Goal: Check status: Check status

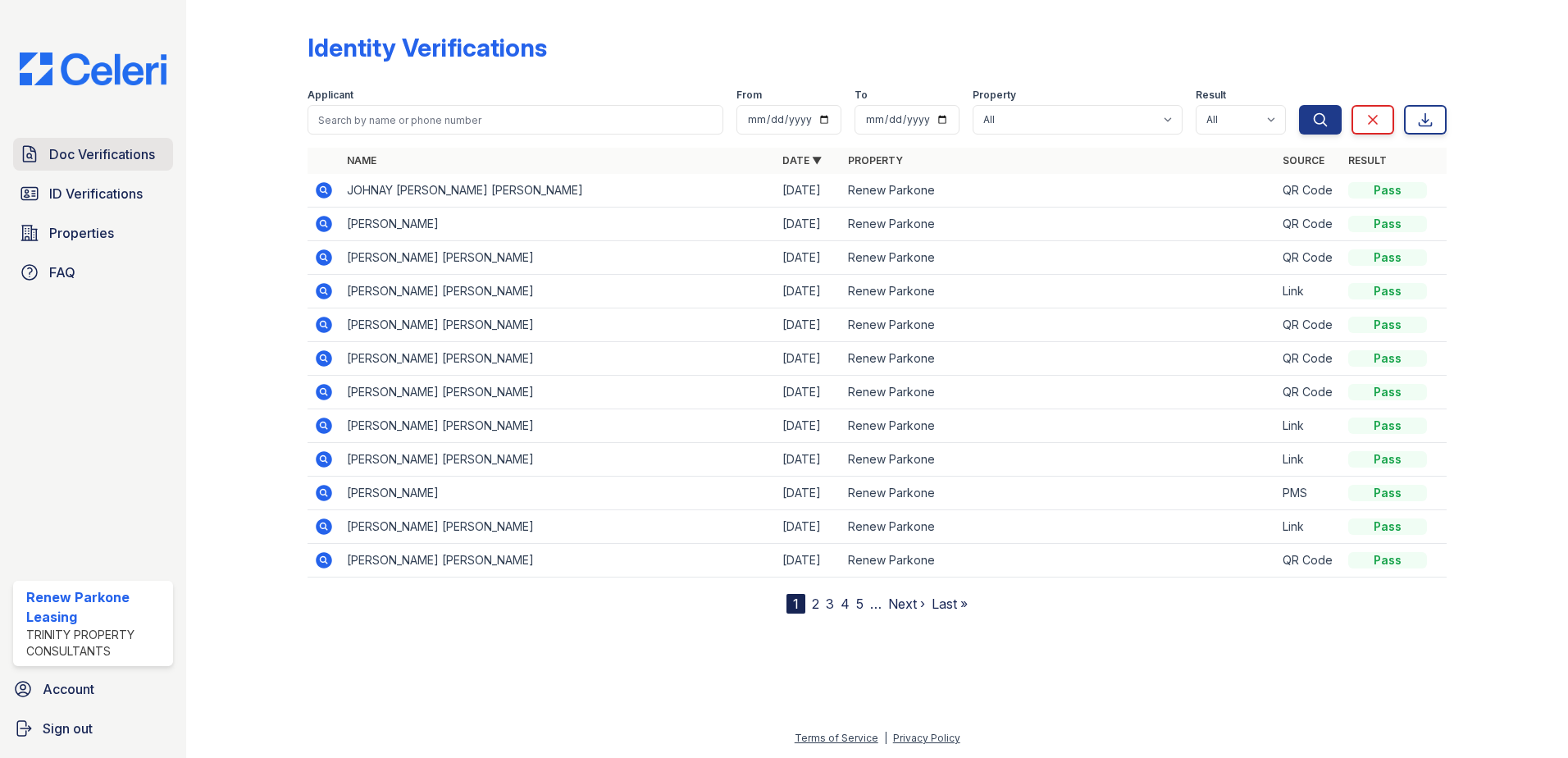
click at [132, 161] on span "Doc Verifications" at bounding box center [102, 154] width 106 height 20
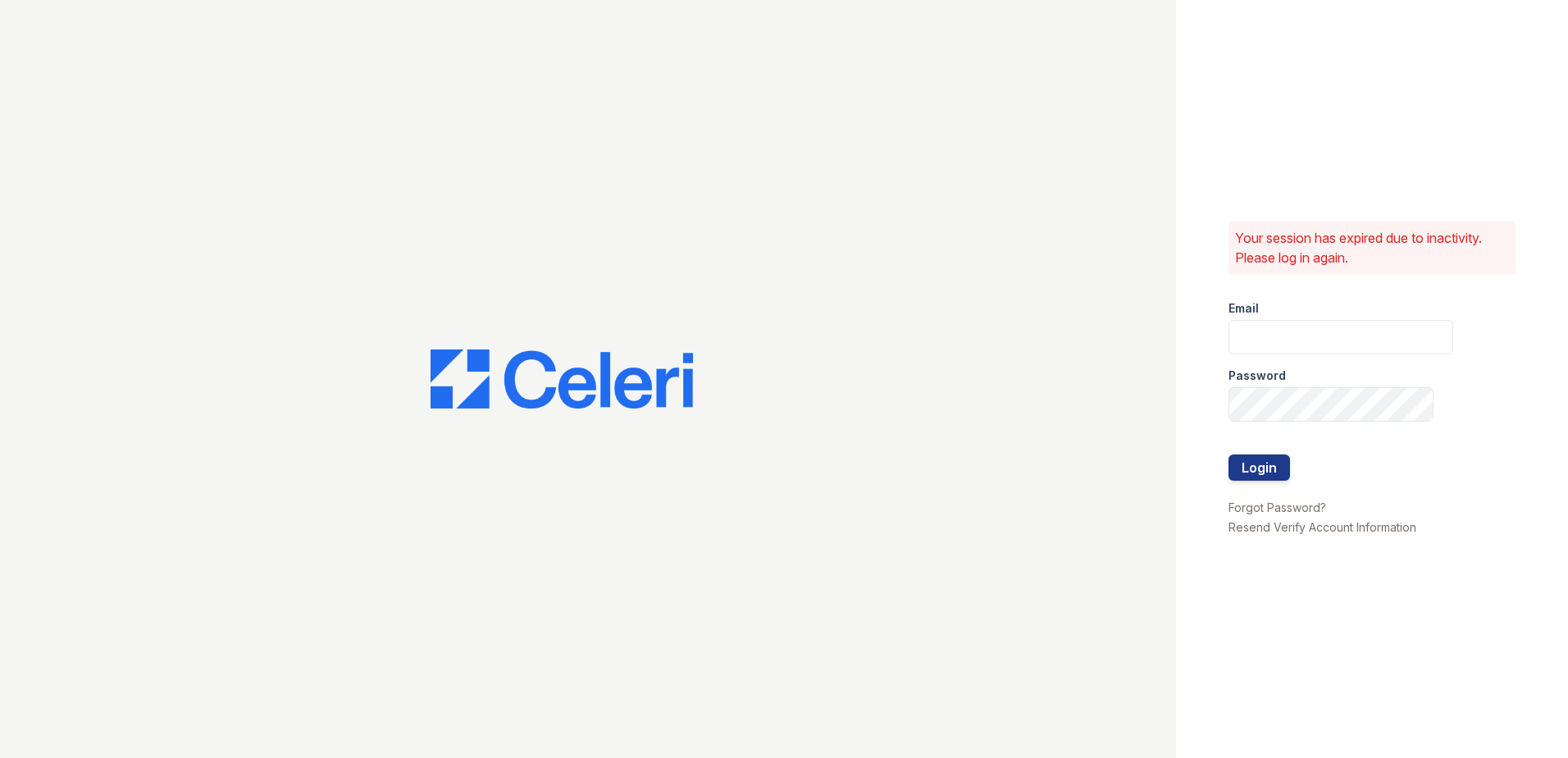
type input "[EMAIL_ADDRESS][DOMAIN_NAME]"
click at [1251, 463] on button "Login" at bounding box center [1259, 467] width 61 height 26
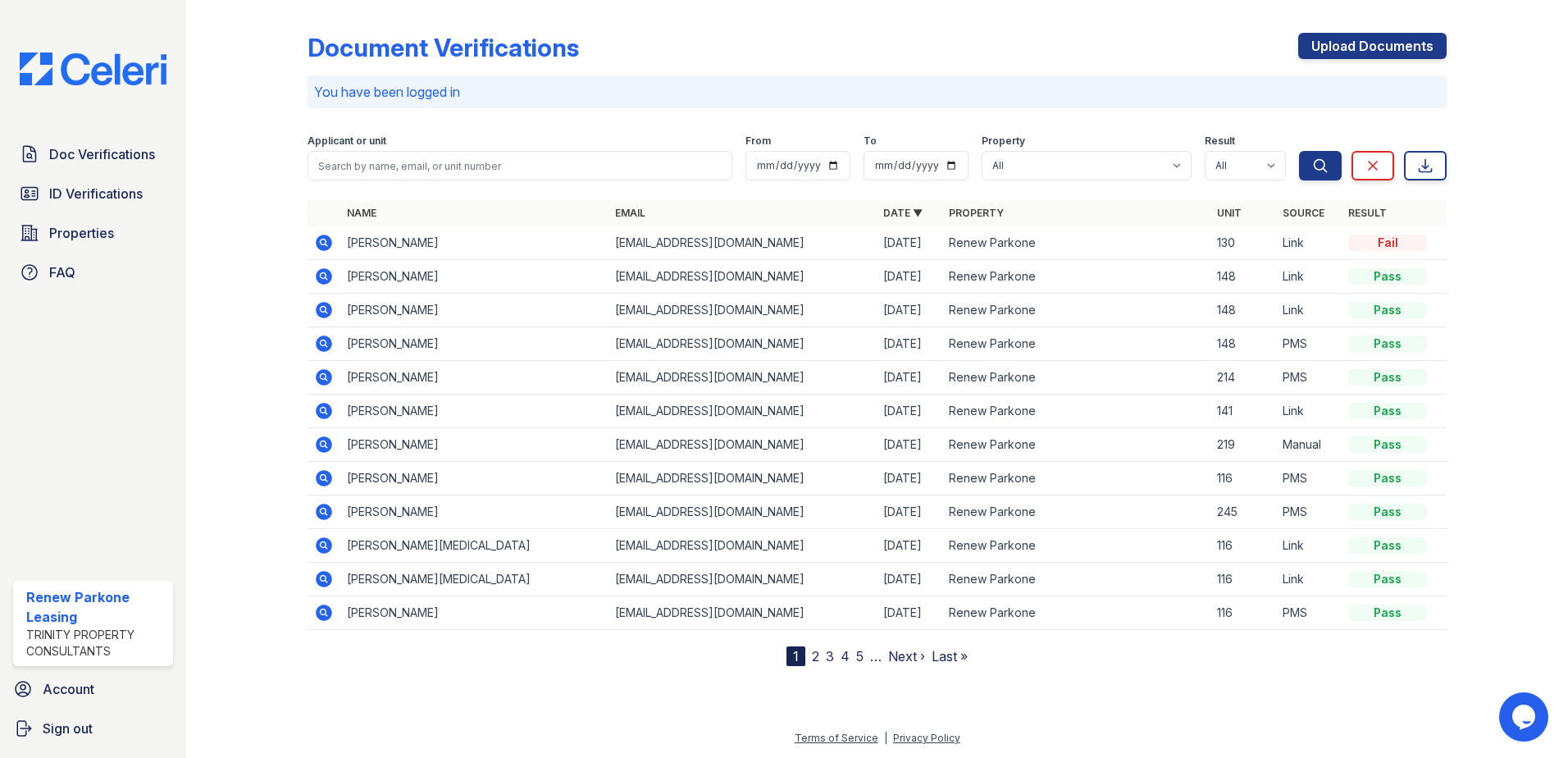
click at [328, 244] on icon at bounding box center [324, 243] width 16 height 16
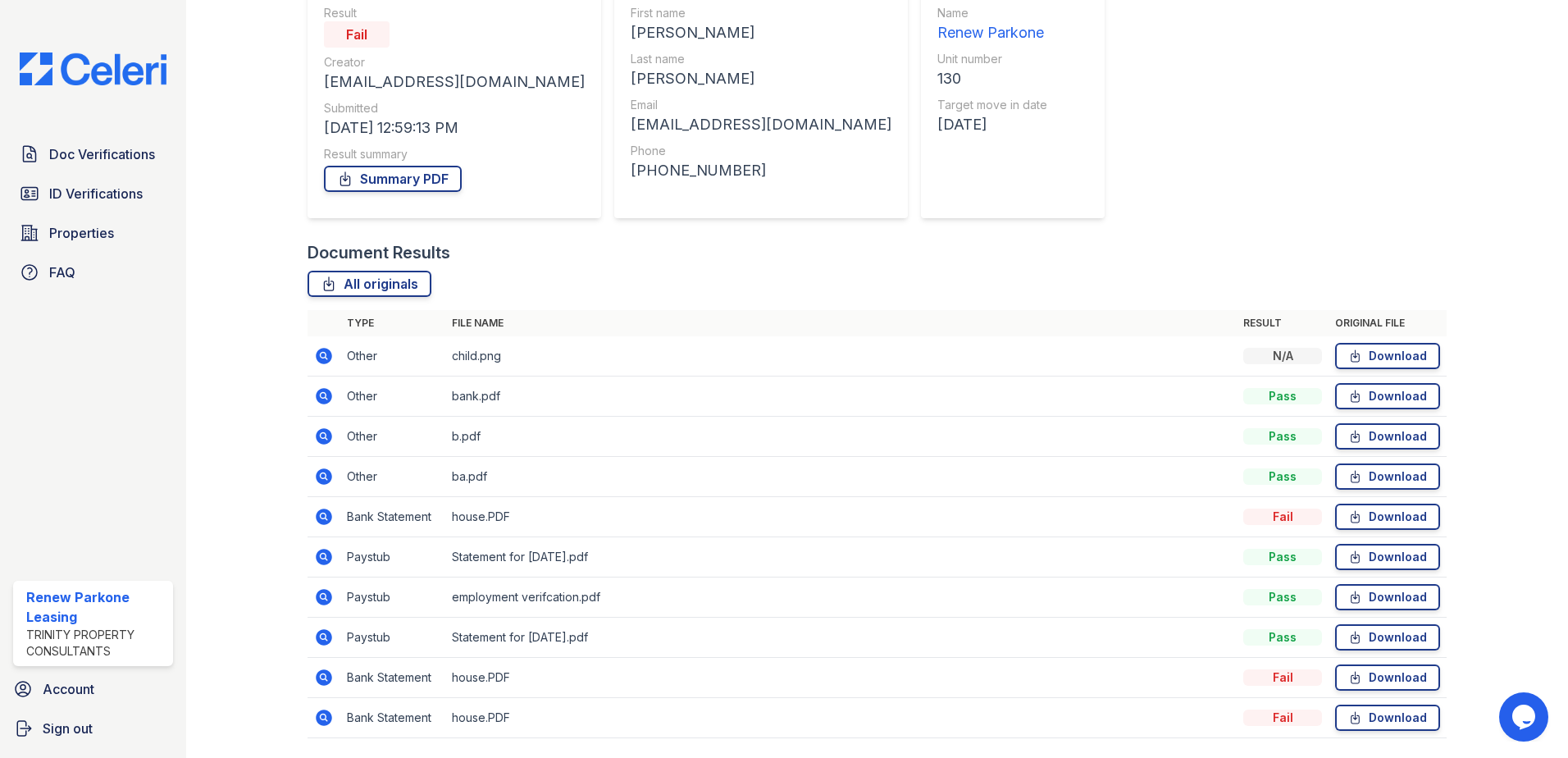
scroll to position [164, 0]
click at [319, 395] on icon at bounding box center [324, 394] width 16 height 16
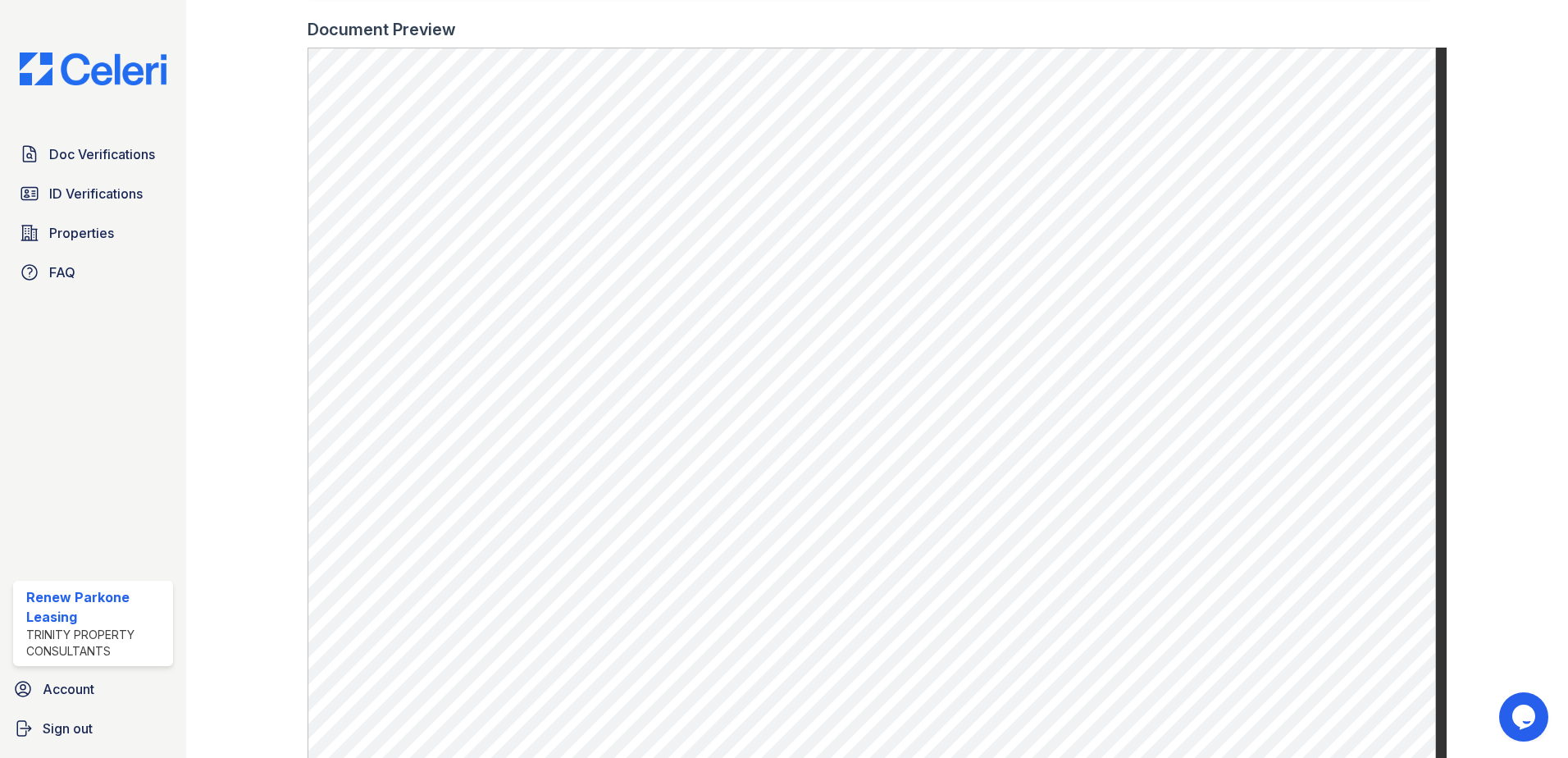
scroll to position [492, 0]
